Goal: Transaction & Acquisition: Purchase product/service

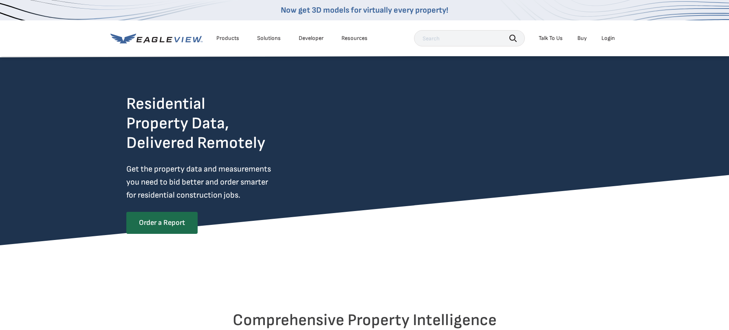
click at [611, 41] on div "Login" at bounding box center [608, 38] width 13 height 7
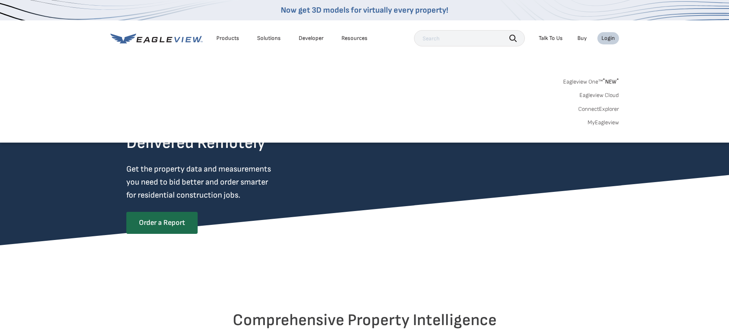
click at [604, 38] on div "Login" at bounding box center [608, 38] width 13 height 7
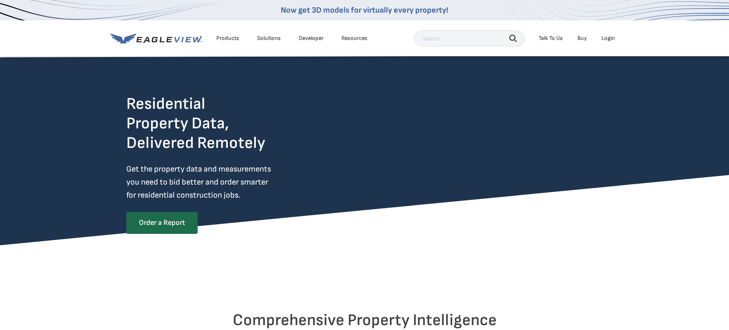
click at [608, 36] on div "Login" at bounding box center [608, 38] width 13 height 7
click at [611, 38] on div "Login" at bounding box center [608, 38] width 13 height 7
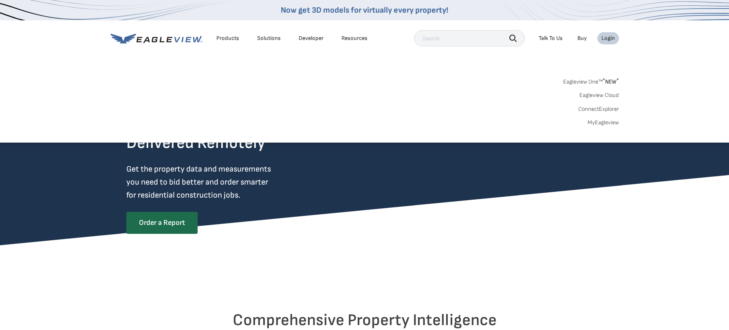
click at [611, 38] on div "Login" at bounding box center [608, 38] width 13 height 7
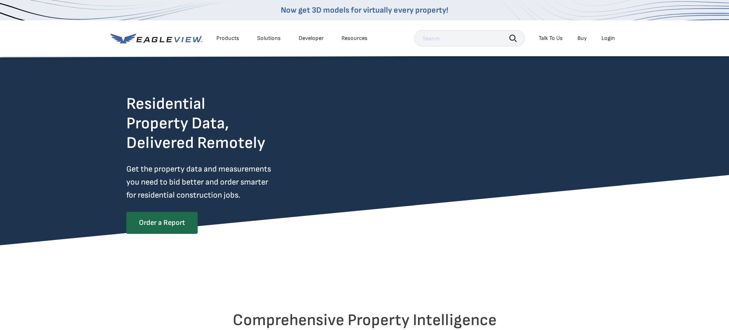
click at [611, 36] on div "Login" at bounding box center [608, 38] width 13 height 7
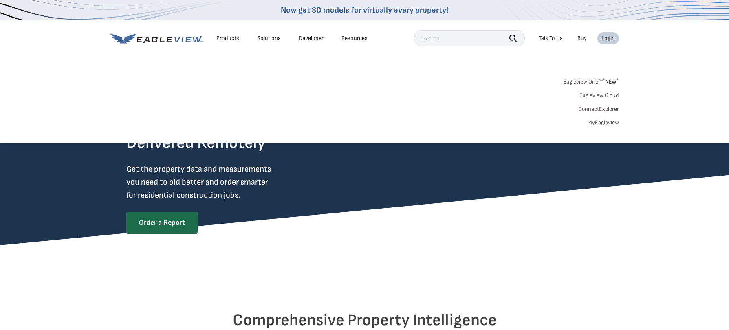
click at [601, 125] on link "MyEagleview" at bounding box center [603, 122] width 31 height 7
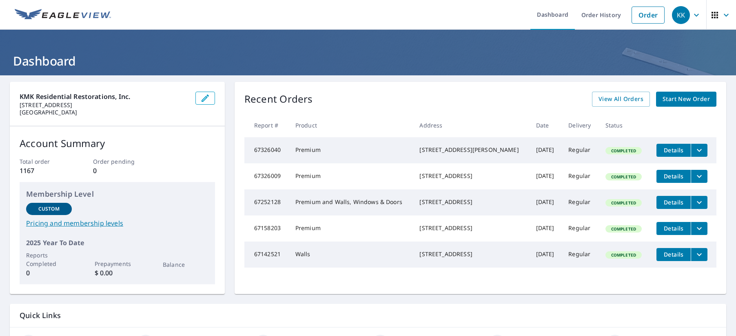
click at [694, 181] on icon "filesDropdownBtn-67326009" at bounding box center [699, 177] width 10 height 10
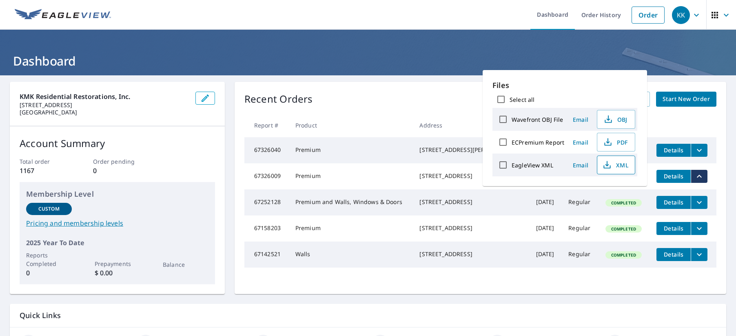
click at [618, 166] on span "XML" at bounding box center [615, 165] width 26 height 10
click at [611, 142] on icon "button" at bounding box center [608, 142] width 10 height 10
click at [146, 49] on header "Dashboard" at bounding box center [368, 53] width 736 height 46
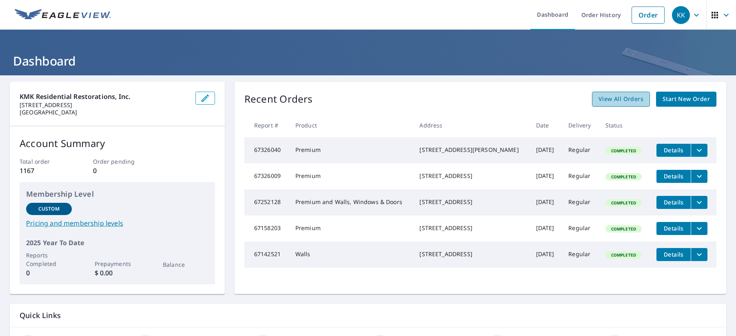
click at [618, 98] on span "View All Orders" at bounding box center [620, 99] width 45 height 10
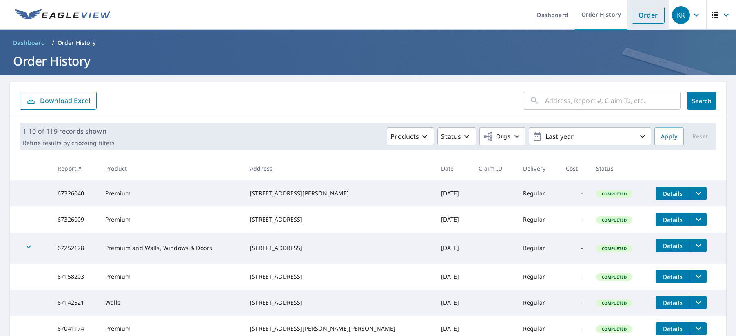
click at [639, 13] on link "Order" at bounding box center [647, 15] width 33 height 17
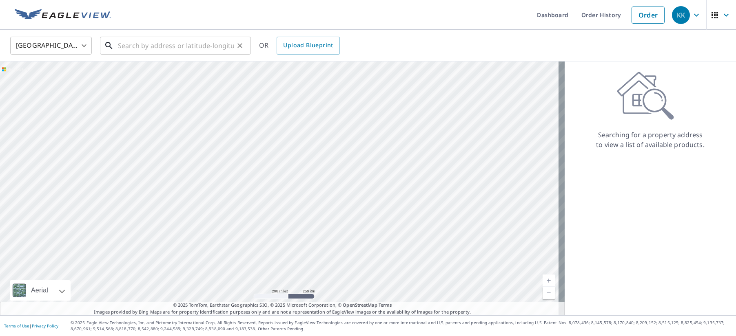
click at [173, 50] on input "text" at bounding box center [176, 45] width 116 height 23
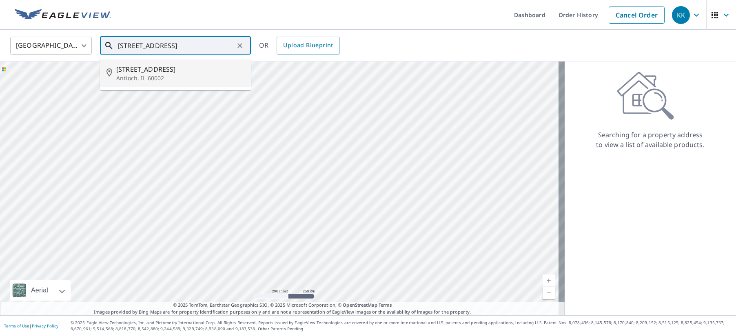
click at [167, 69] on span "41454 N Westlake Ave" at bounding box center [180, 69] width 128 height 10
type input "41454 N Westlake Ave Antioch, IL 60002"
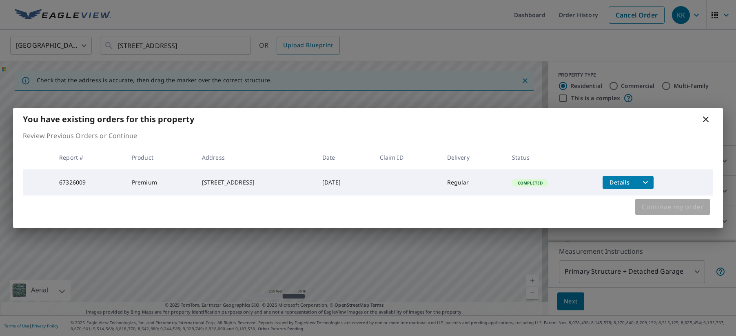
drag, startPoint x: 658, startPoint y: 212, endPoint x: 653, endPoint y: 209, distance: 5.7
click at [657, 212] on span "Continue my order" at bounding box center [672, 206] width 62 height 11
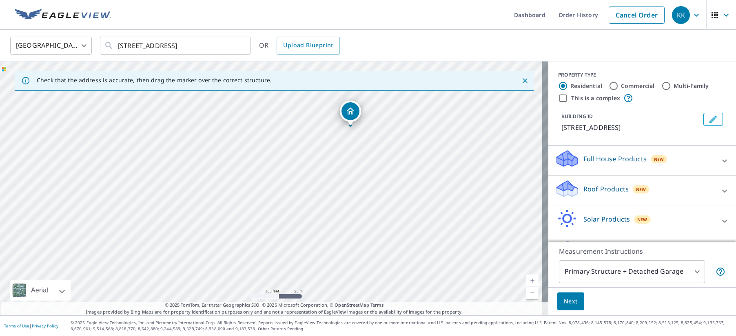
drag, startPoint x: 388, startPoint y: 121, endPoint x: 352, endPoint y: 111, distance: 37.7
drag, startPoint x: 93, startPoint y: 199, endPoint x: 155, endPoint y: 179, distance: 65.9
click at [166, 120] on div "41461 N Westlake Ave Antioch, IL 60002" at bounding box center [274, 189] width 548 height 254
drag, startPoint x: 404, startPoint y: 203, endPoint x: 396, endPoint y: 73, distance: 130.3
click at [396, 73] on div "Check that the address is accurate, then drag the marker over the correct struc…" at bounding box center [274, 189] width 548 height 254
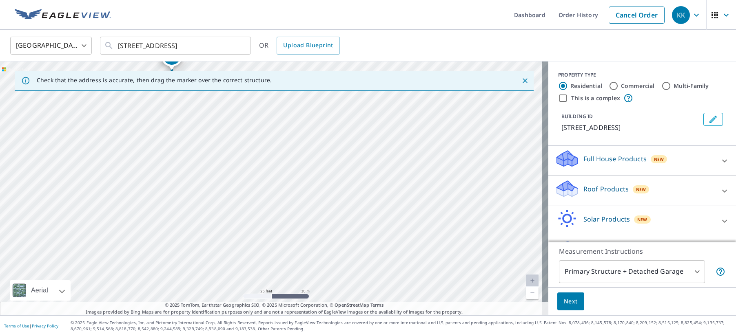
click at [382, 139] on div "41461 N Westlake Ave Antioch, IL 60002" at bounding box center [274, 189] width 548 height 254
drag, startPoint x: 350, startPoint y: 130, endPoint x: 298, endPoint y: 146, distance: 53.9
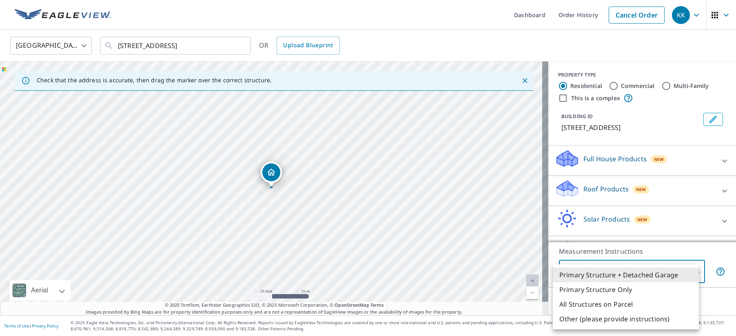
click at [662, 276] on body "KK KK Dashboard Order History Cancel Order KK United States US ​ 41454 N Westla…" at bounding box center [368, 168] width 736 height 336
drag, startPoint x: 267, startPoint y: 209, endPoint x: 269, endPoint y: 194, distance: 14.8
click at [276, 225] on div at bounding box center [368, 168] width 736 height 336
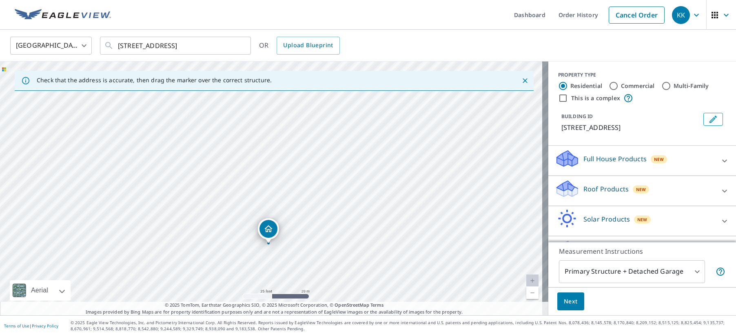
drag, startPoint x: 272, startPoint y: 170, endPoint x: 269, endPoint y: 227, distance: 56.3
drag, startPoint x: 388, startPoint y: 160, endPoint x: 394, endPoint y: 199, distance: 39.2
click at [394, 199] on div "41461 N Westlake Ave Antioch, IL 60002" at bounding box center [274, 189] width 548 height 254
drag, startPoint x: 318, startPoint y: 146, endPoint x: 340, endPoint y: 133, distance: 25.4
